Goal: Task Accomplishment & Management: Use online tool/utility

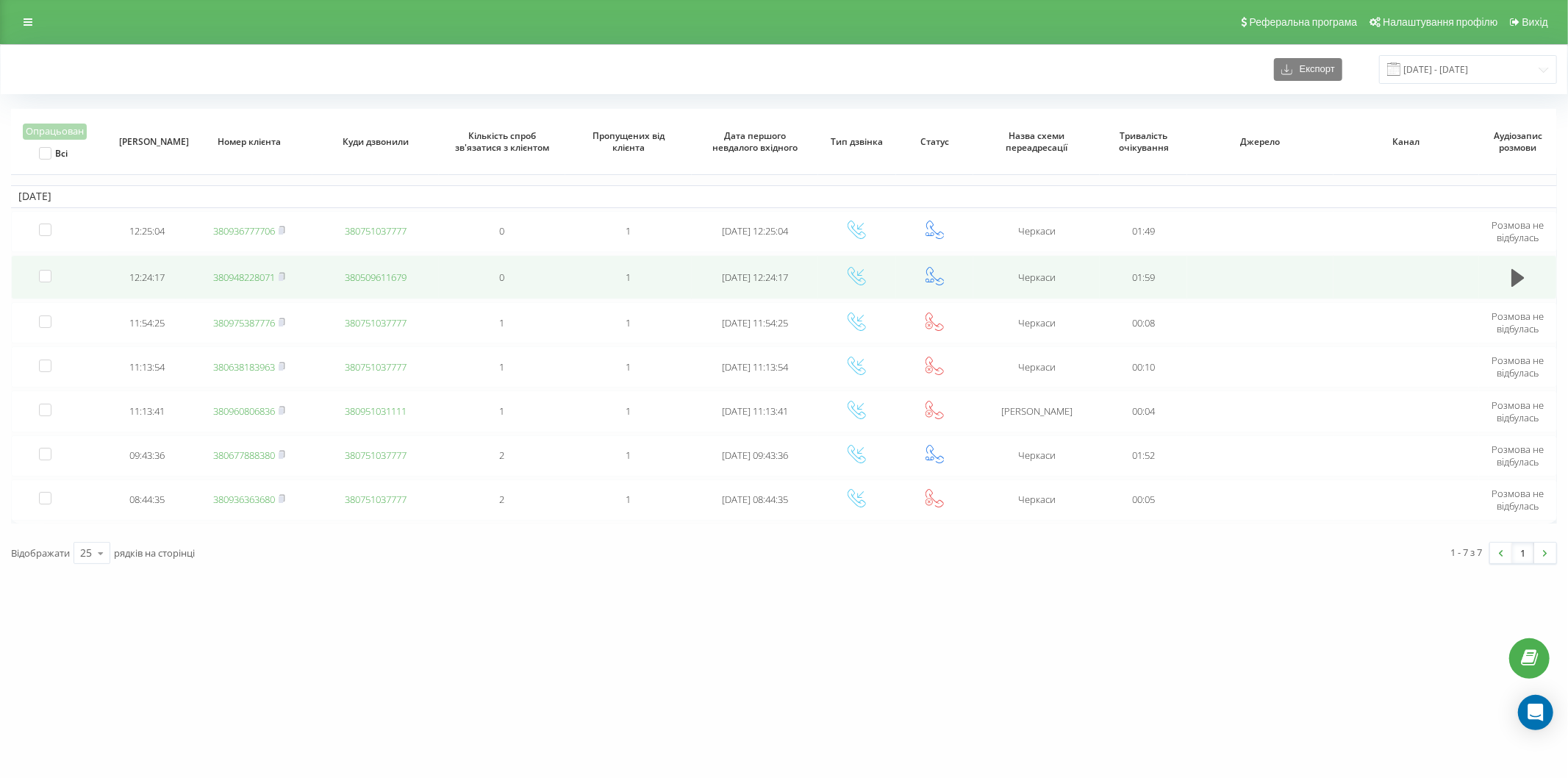
click at [266, 272] on link "380948228071" at bounding box center [244, 277] width 61 height 13
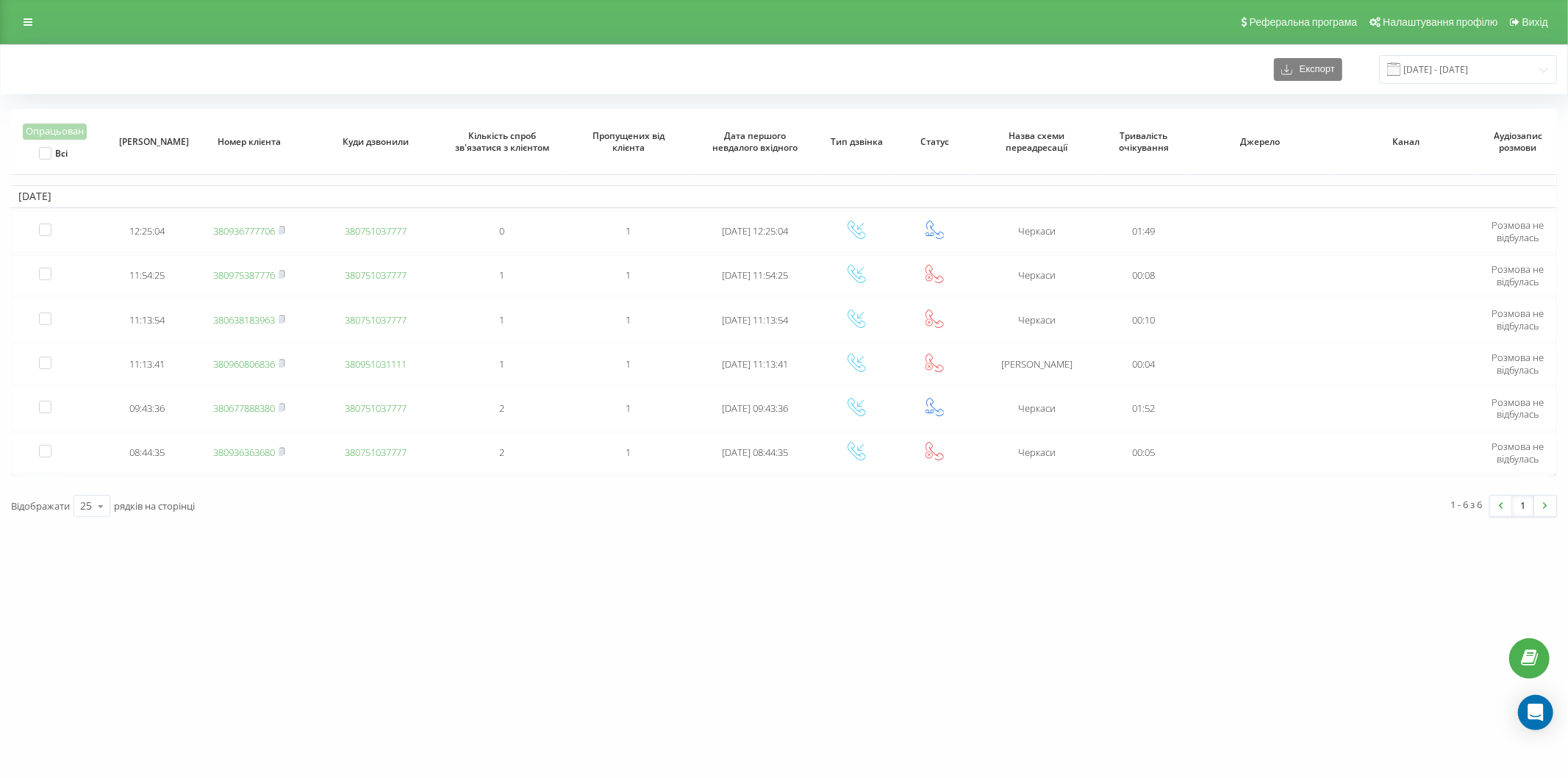
click at [593, 770] on div "vashlikar.ck.ua Проекти vashlikar.ck.ua Дашборд Центр звернень Журнал дзвінків …" at bounding box center [784, 389] width 1568 height 778
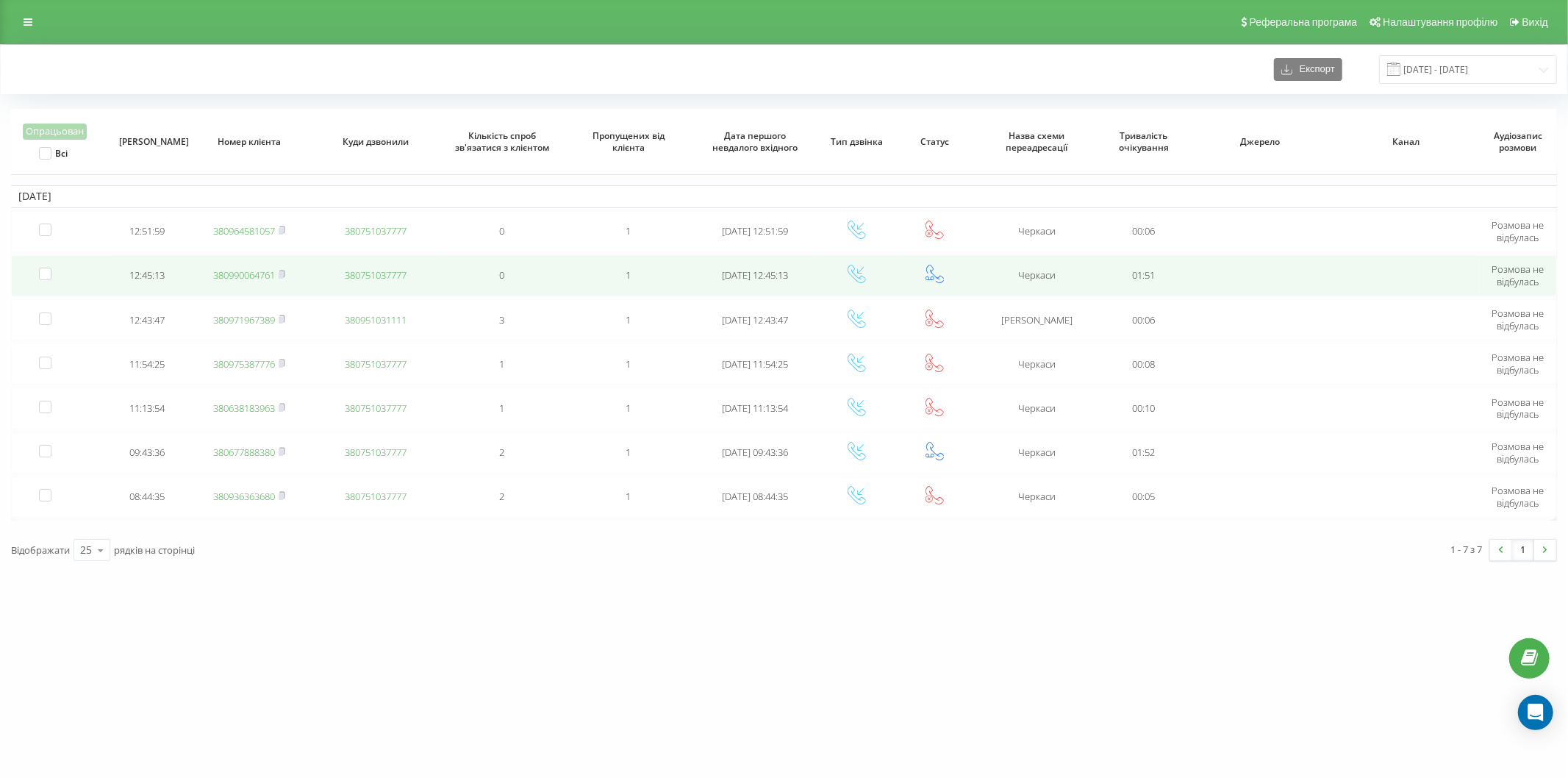
click at [249, 276] on link "380990064761" at bounding box center [244, 274] width 61 height 13
click at [260, 280] on td "380639468151" at bounding box center [249, 275] width 126 height 41
click at [253, 279] on link "380639468151" at bounding box center [244, 274] width 61 height 13
click at [266, 274] on link "380638483333" at bounding box center [244, 274] width 61 height 13
click at [252, 272] on link "380638483333" at bounding box center [244, 274] width 61 height 13
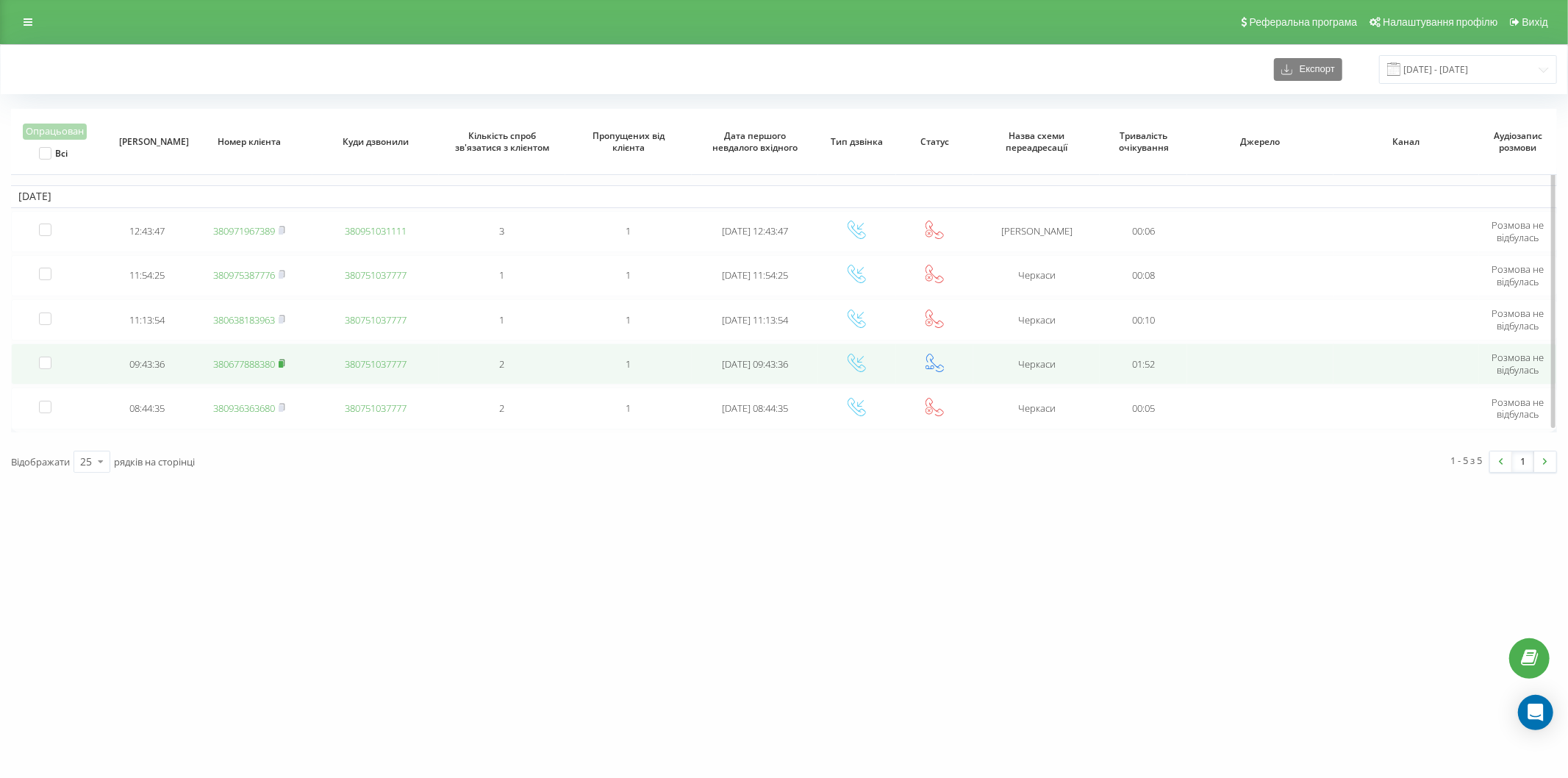
click at [284, 359] on icon at bounding box center [282, 363] width 5 height 7
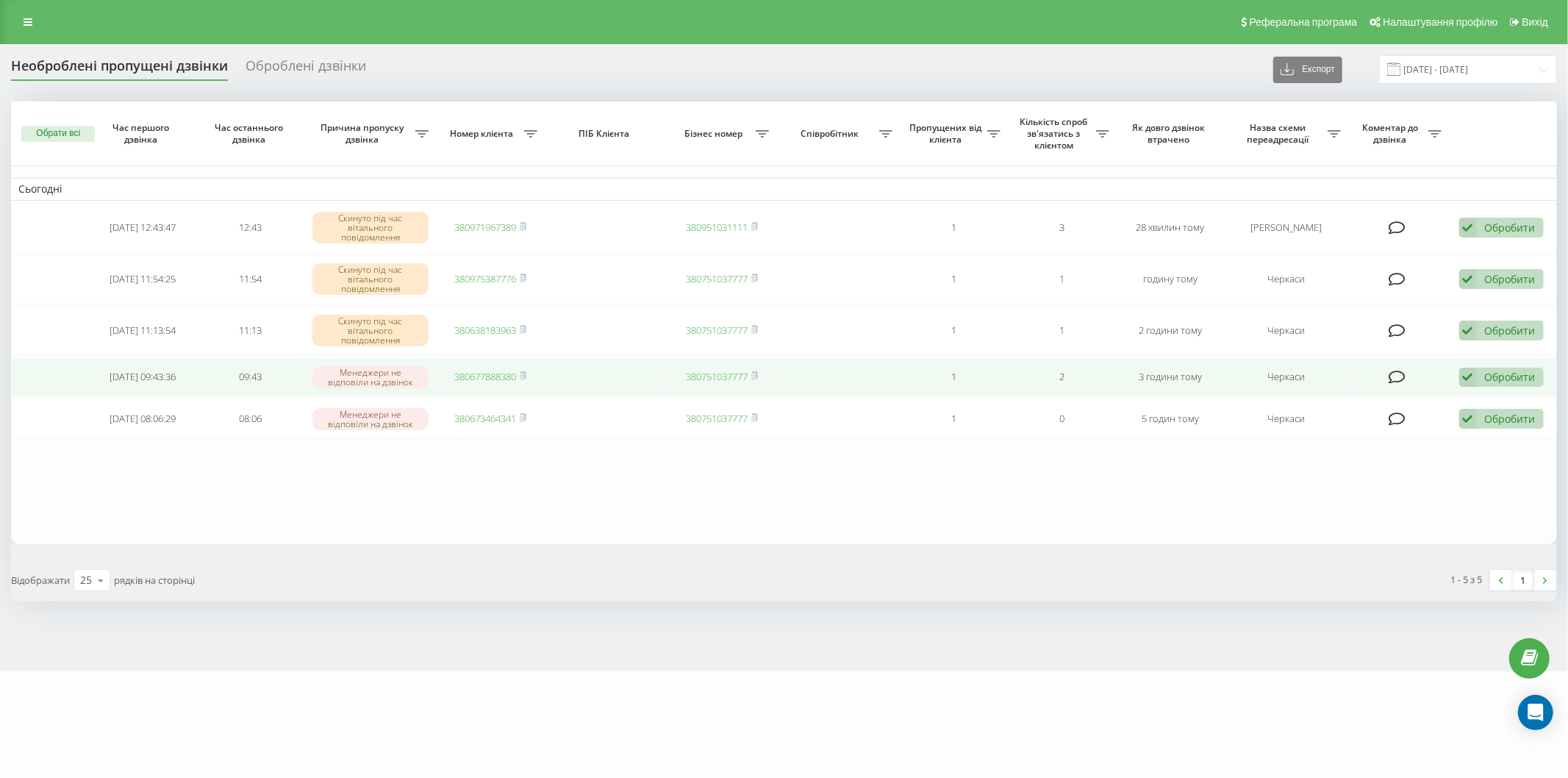
click at [1472, 377] on icon at bounding box center [1468, 377] width 18 height 20
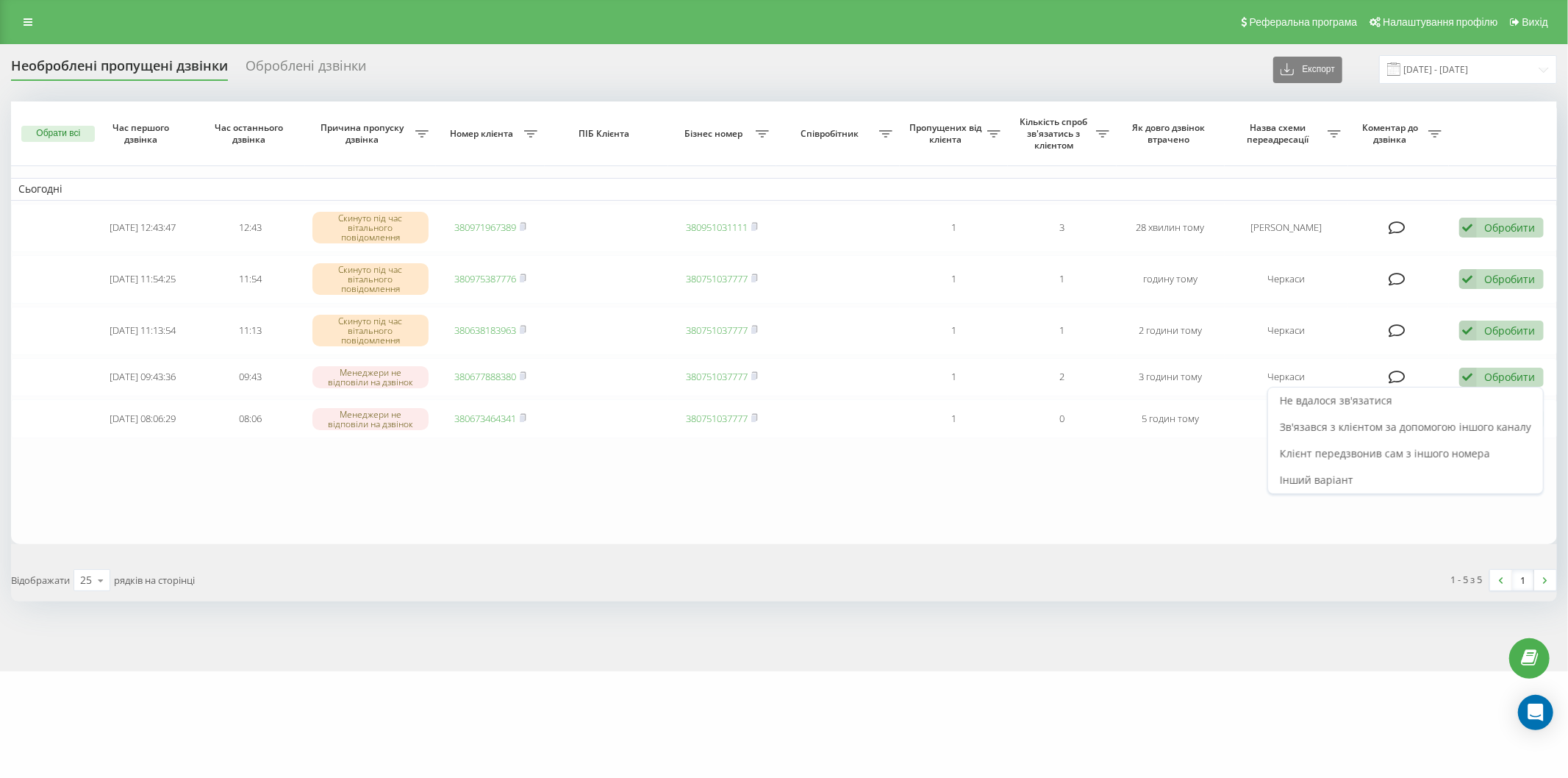
click at [1437, 430] on span "Зв'язався з клієнтом за допомогою іншого каналу" at bounding box center [1406, 427] width 252 height 14
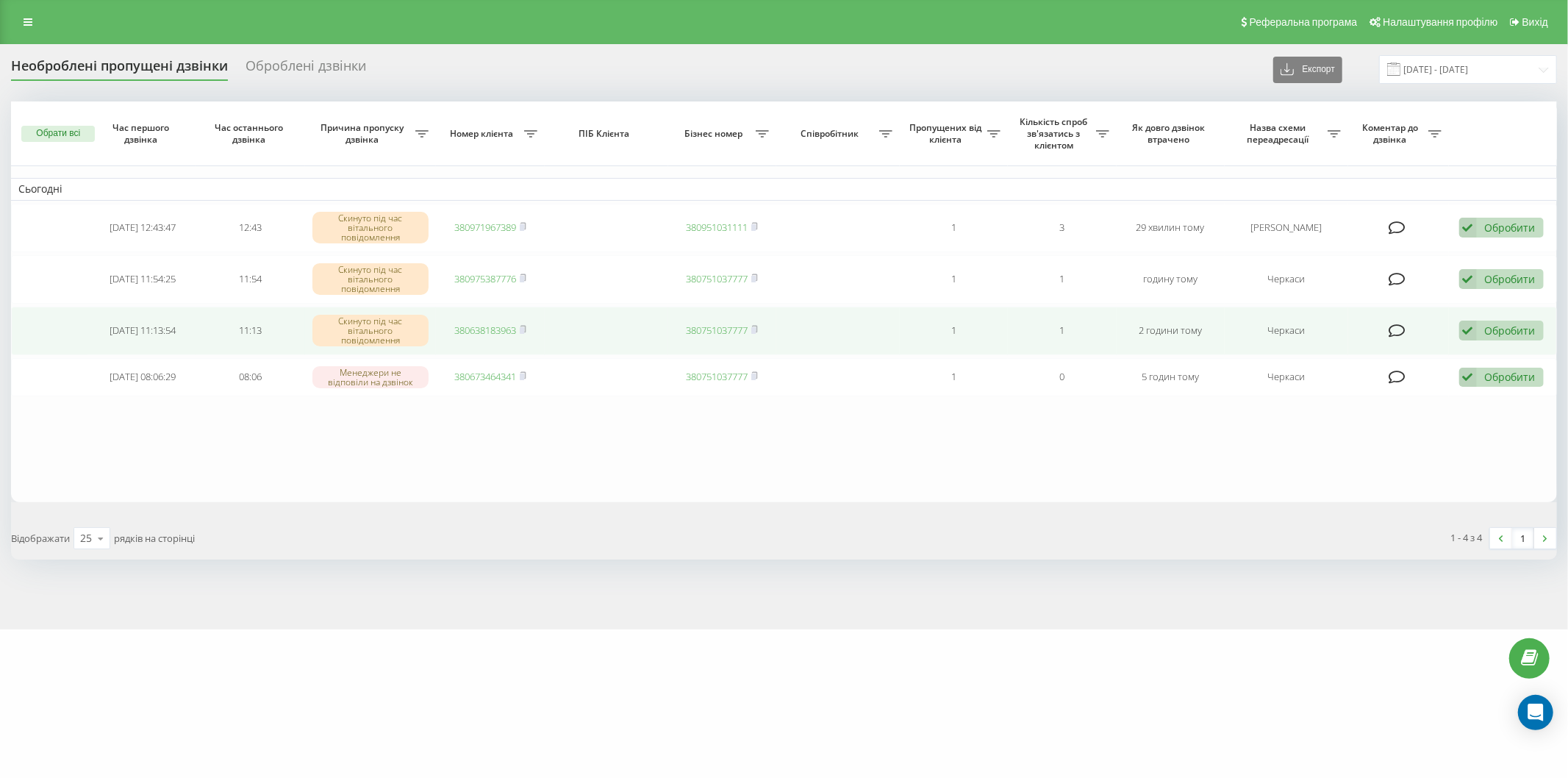
drag, startPoint x: 1504, startPoint y: 329, endPoint x: 1465, endPoint y: 373, distance: 58.8
click at [1504, 331] on div "Обробити" at bounding box center [1511, 330] width 51 height 14
click at [1434, 383] on span "Зв'язався з клієнтом за допомогою іншого каналу" at bounding box center [1406, 380] width 252 height 14
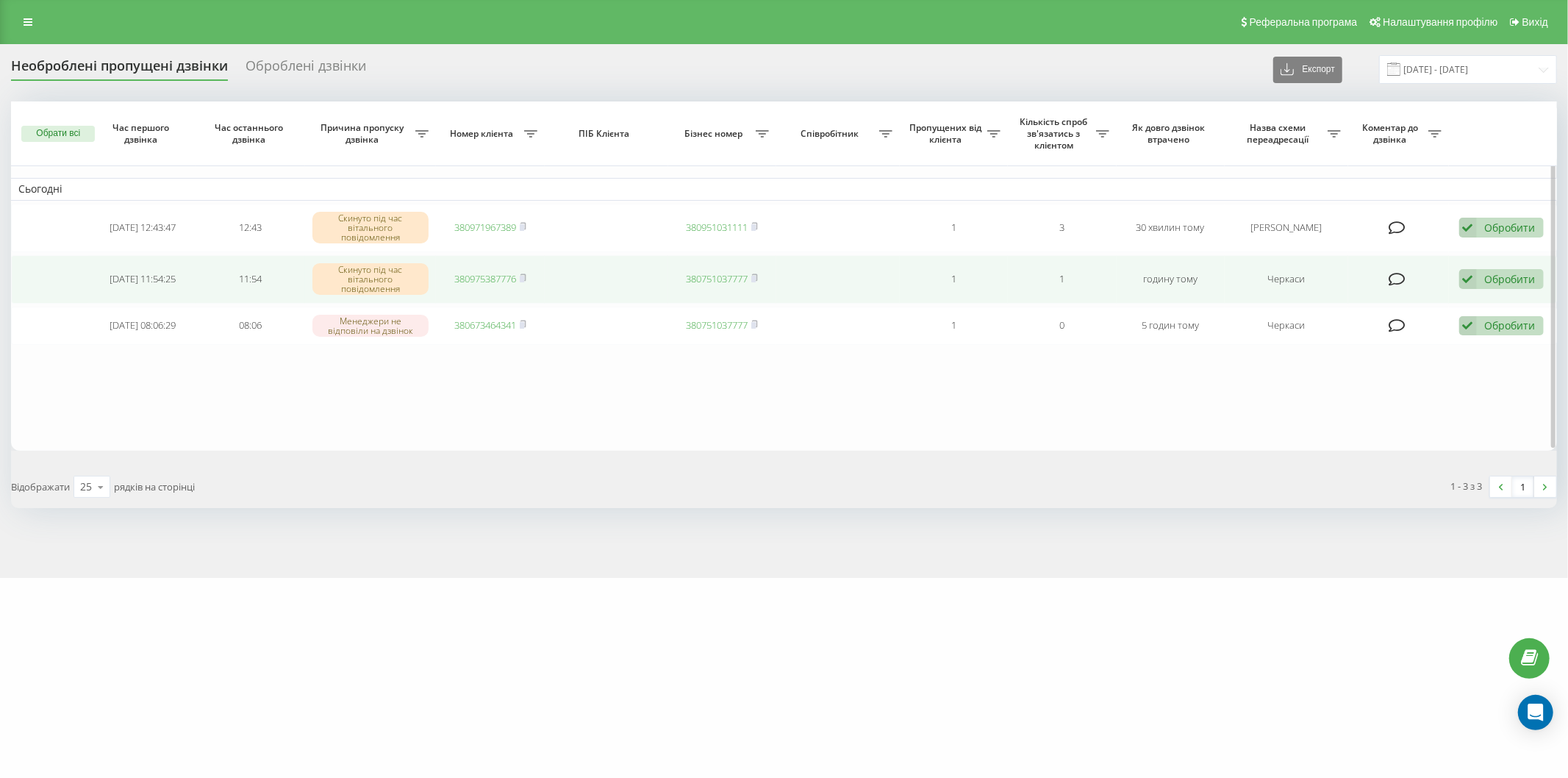
click at [1486, 282] on div "Обробити" at bounding box center [1511, 279] width 51 height 14
click at [1420, 338] on div "Зв'язався з клієнтом за допомогою іншого каналу" at bounding box center [1406, 329] width 275 height 26
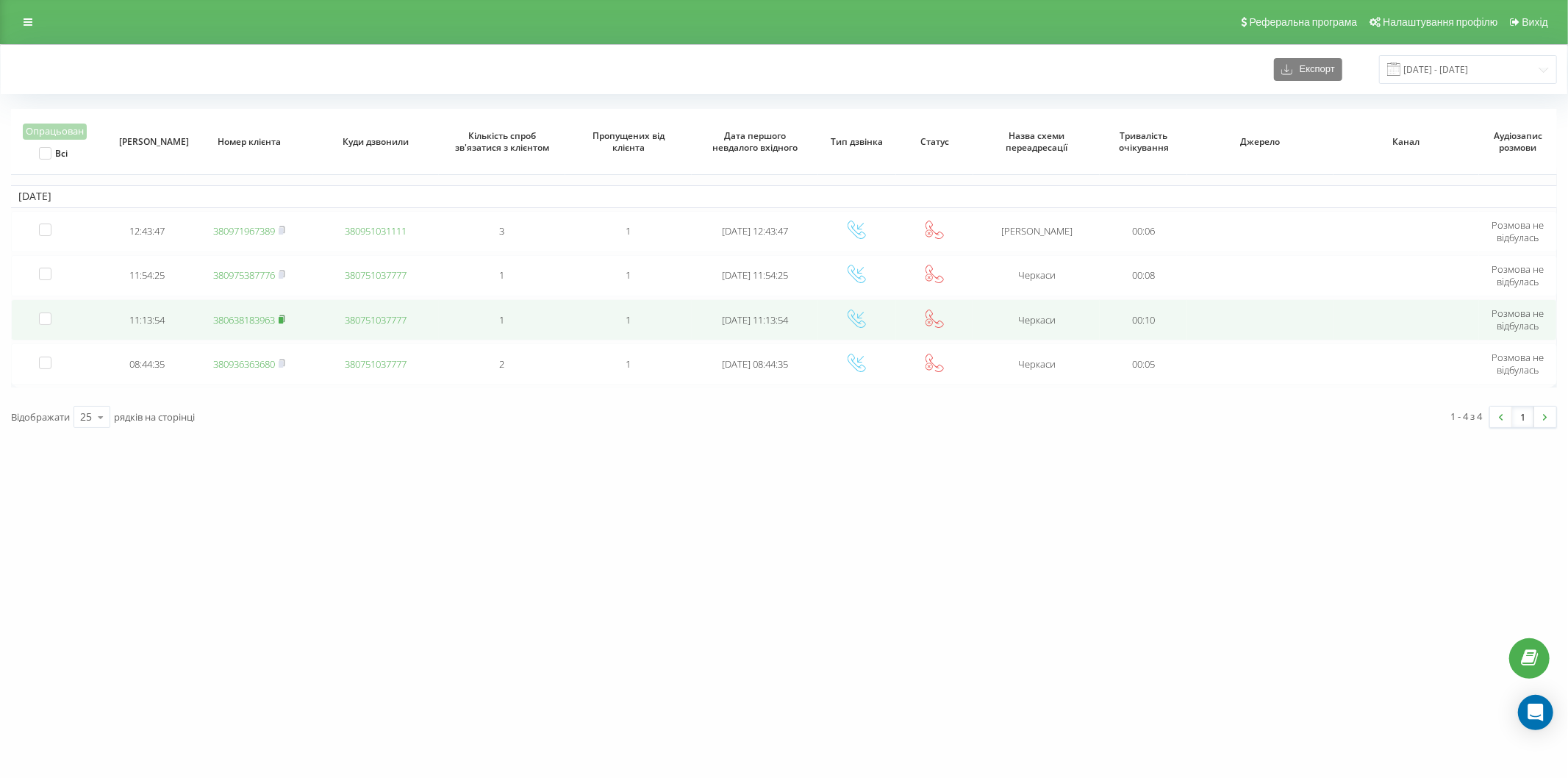
click at [285, 315] on icon at bounding box center [282, 319] width 5 height 7
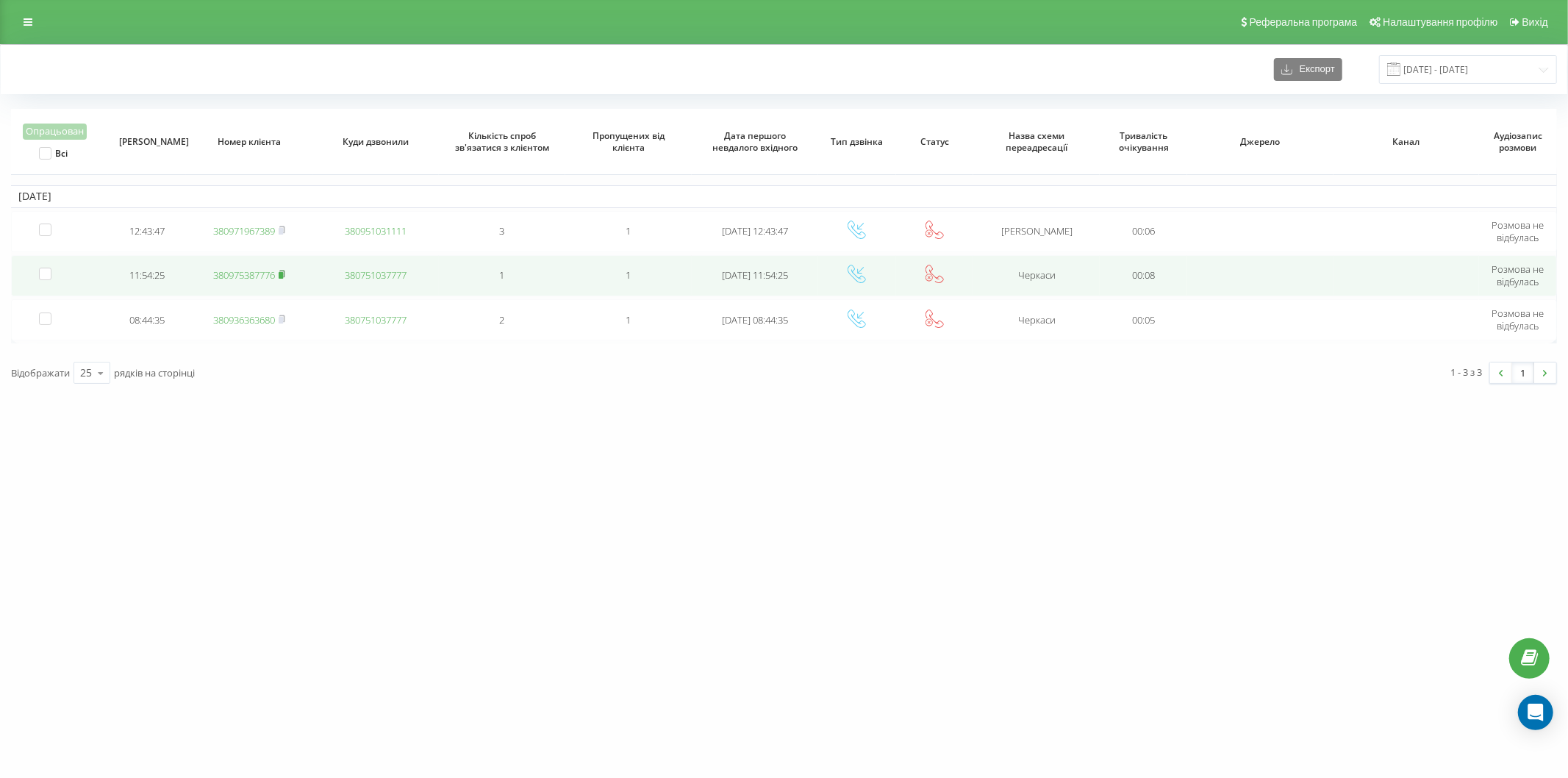
click at [283, 274] on rect at bounding box center [280, 275] width 4 height 7
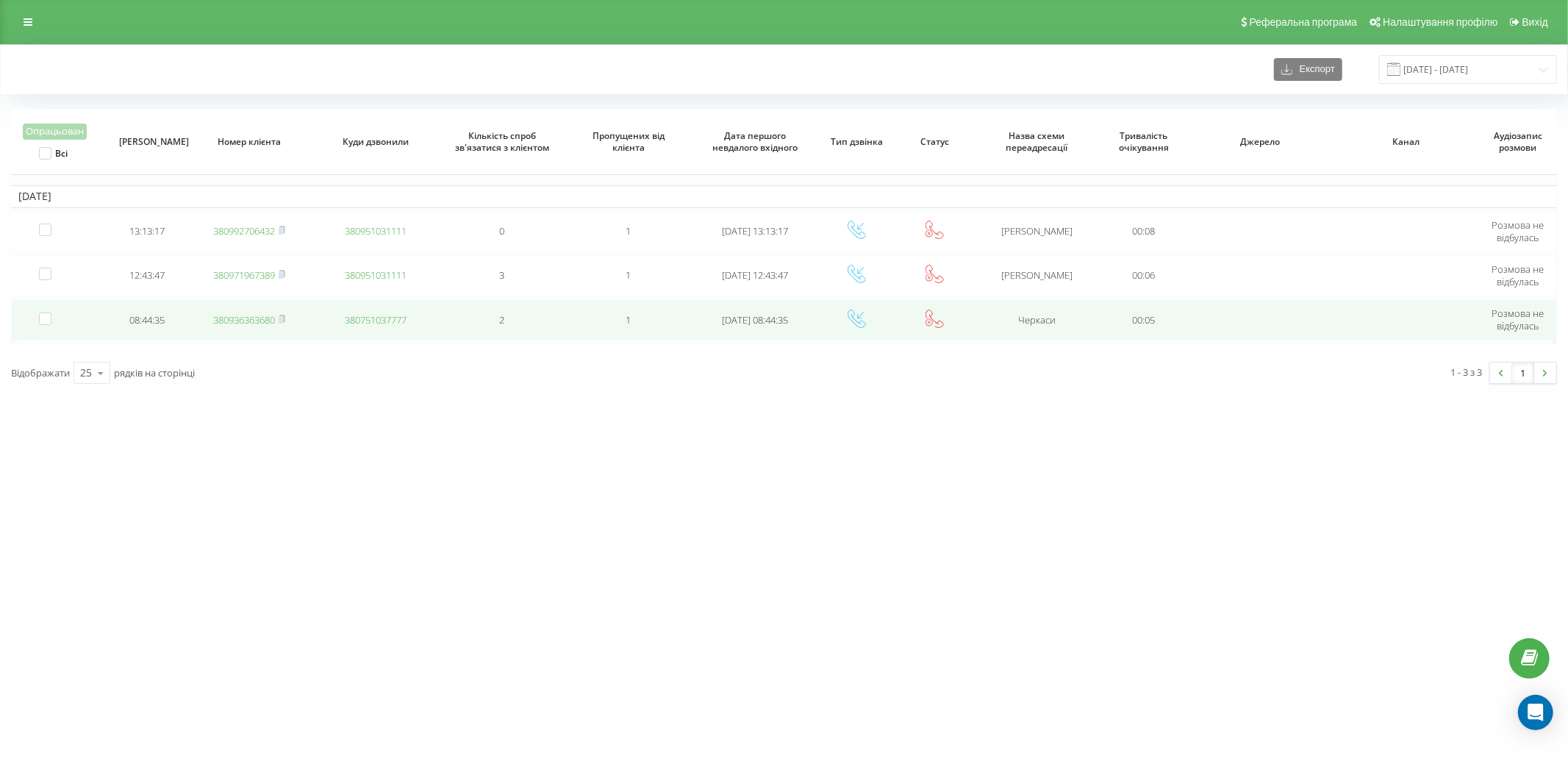
click at [252, 317] on link "380936363680" at bounding box center [244, 319] width 61 height 13
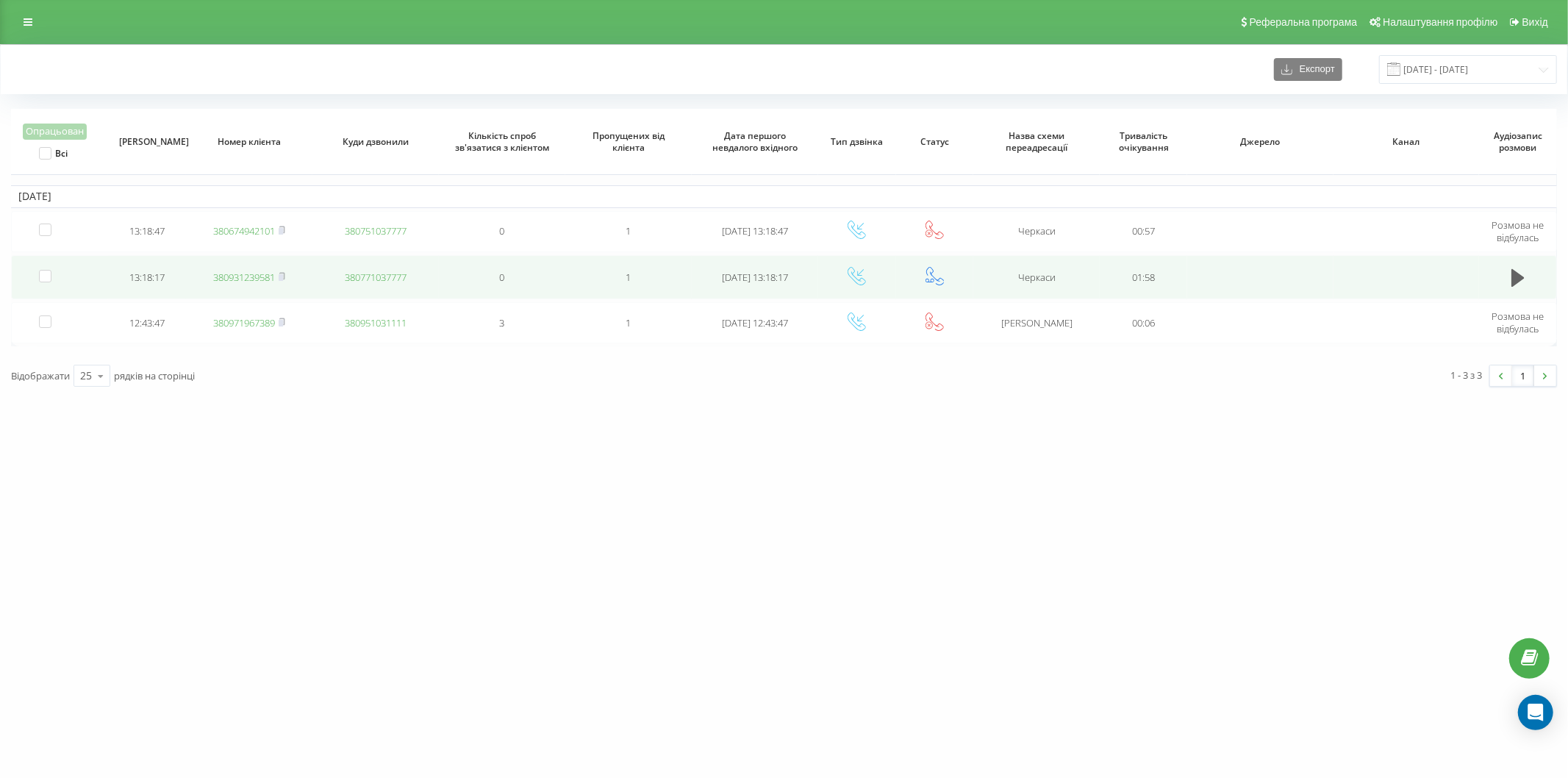
click at [262, 277] on link "380931239581" at bounding box center [244, 277] width 61 height 13
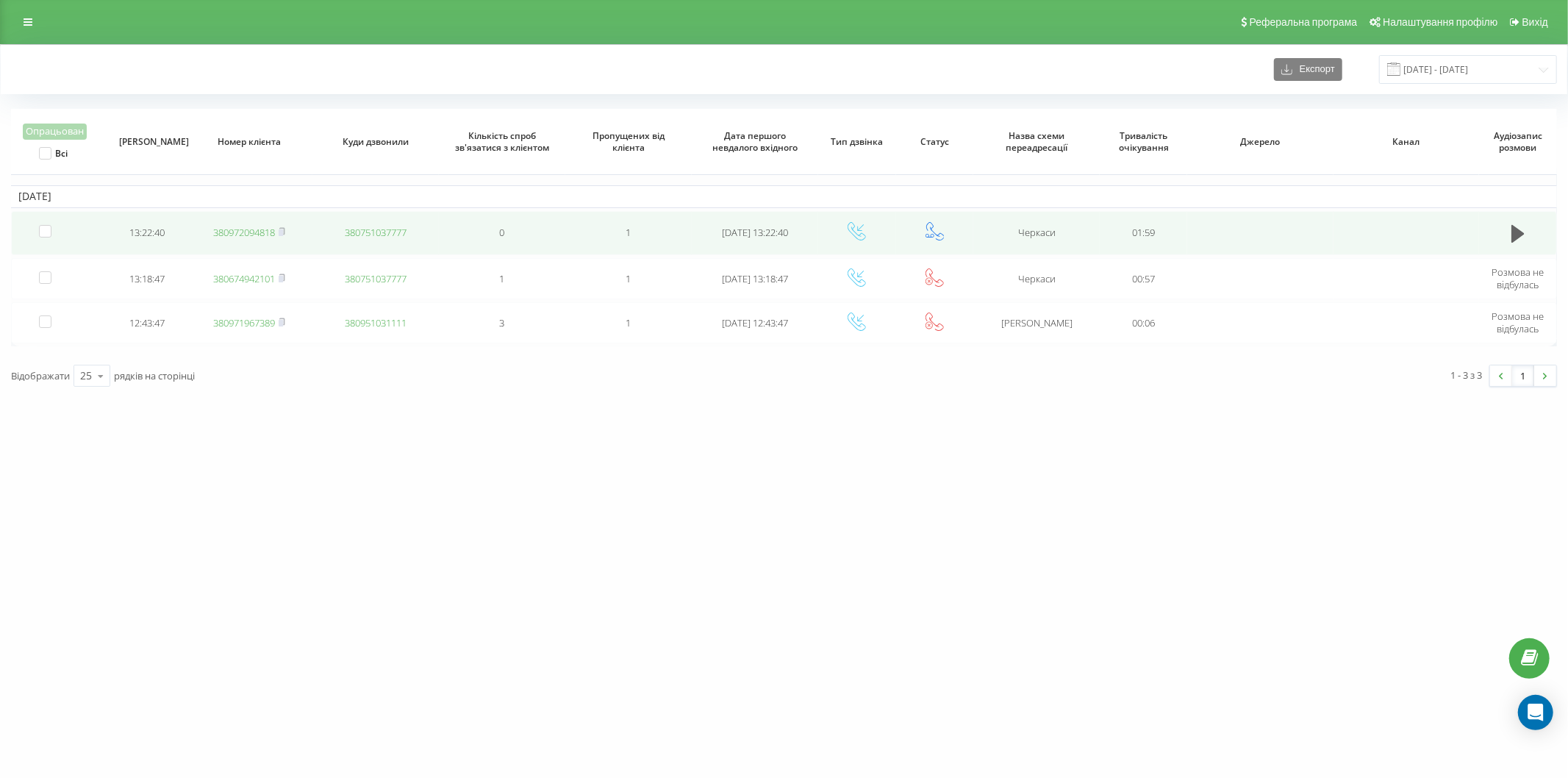
click at [243, 230] on link "380972094818" at bounding box center [244, 232] width 61 height 13
